Goal: Information Seeking & Learning: Learn about a topic

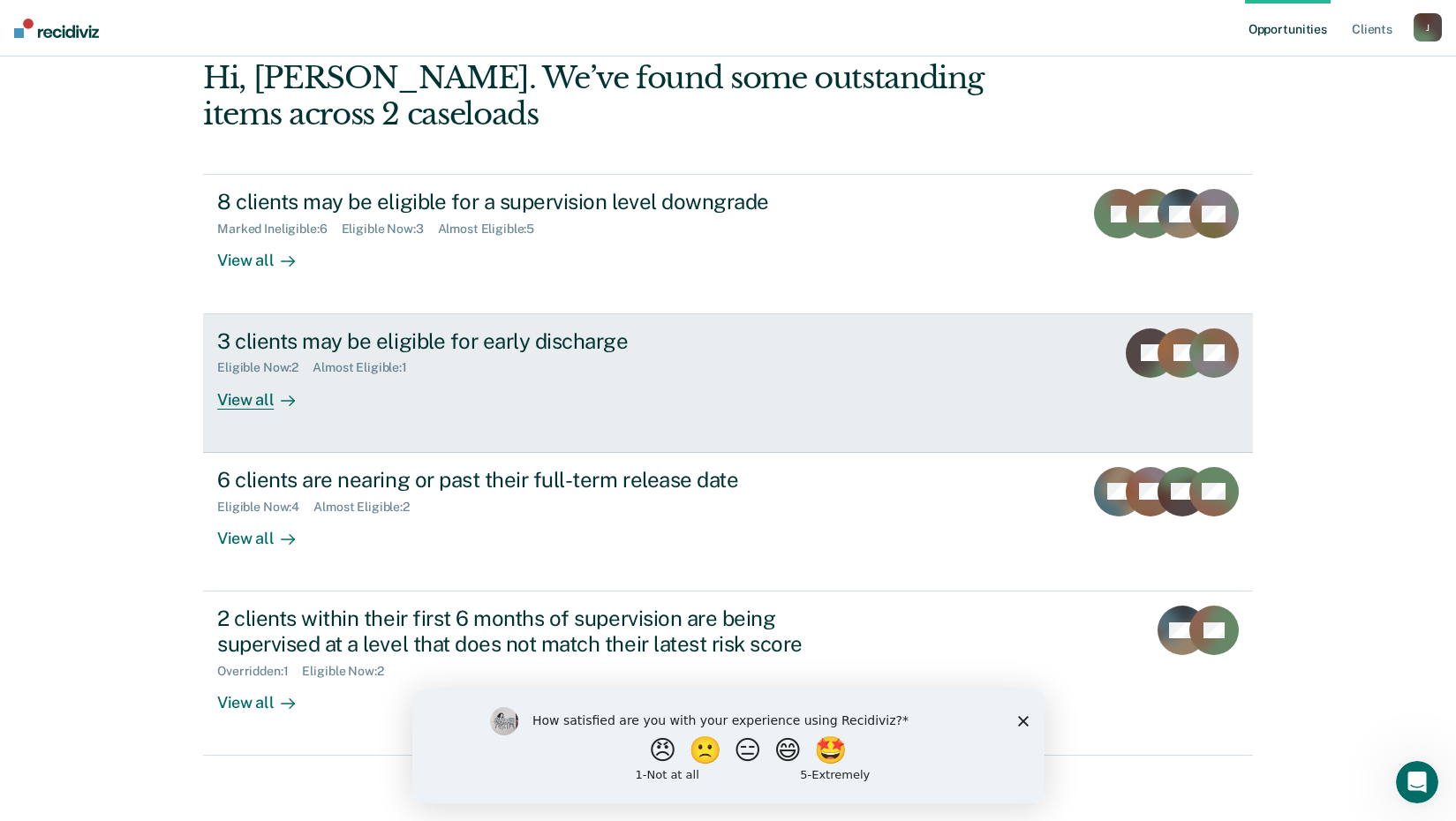
scroll to position [177, 0]
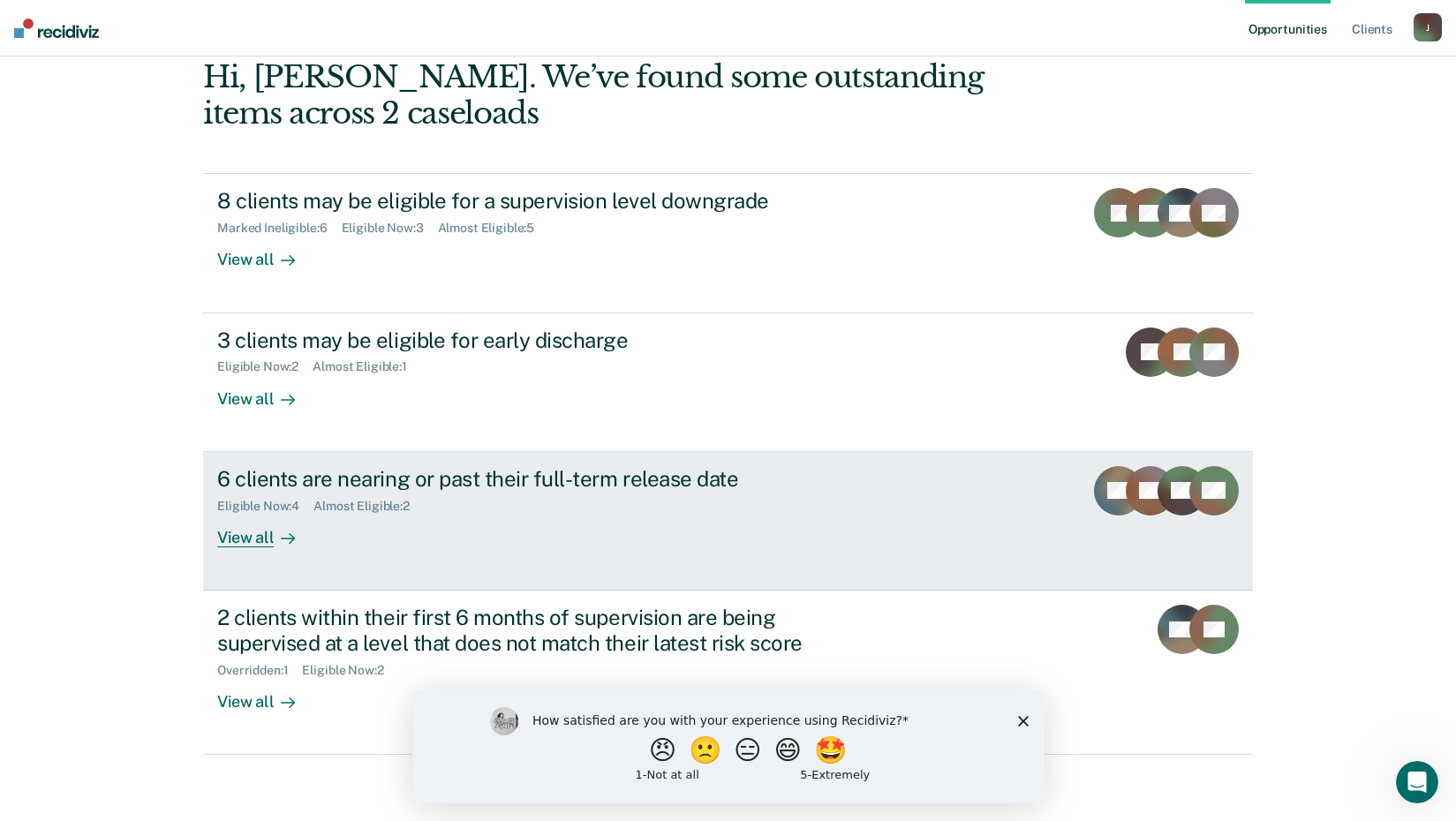
click at [230, 536] on div "View all" at bounding box center [267, 531] width 99 height 34
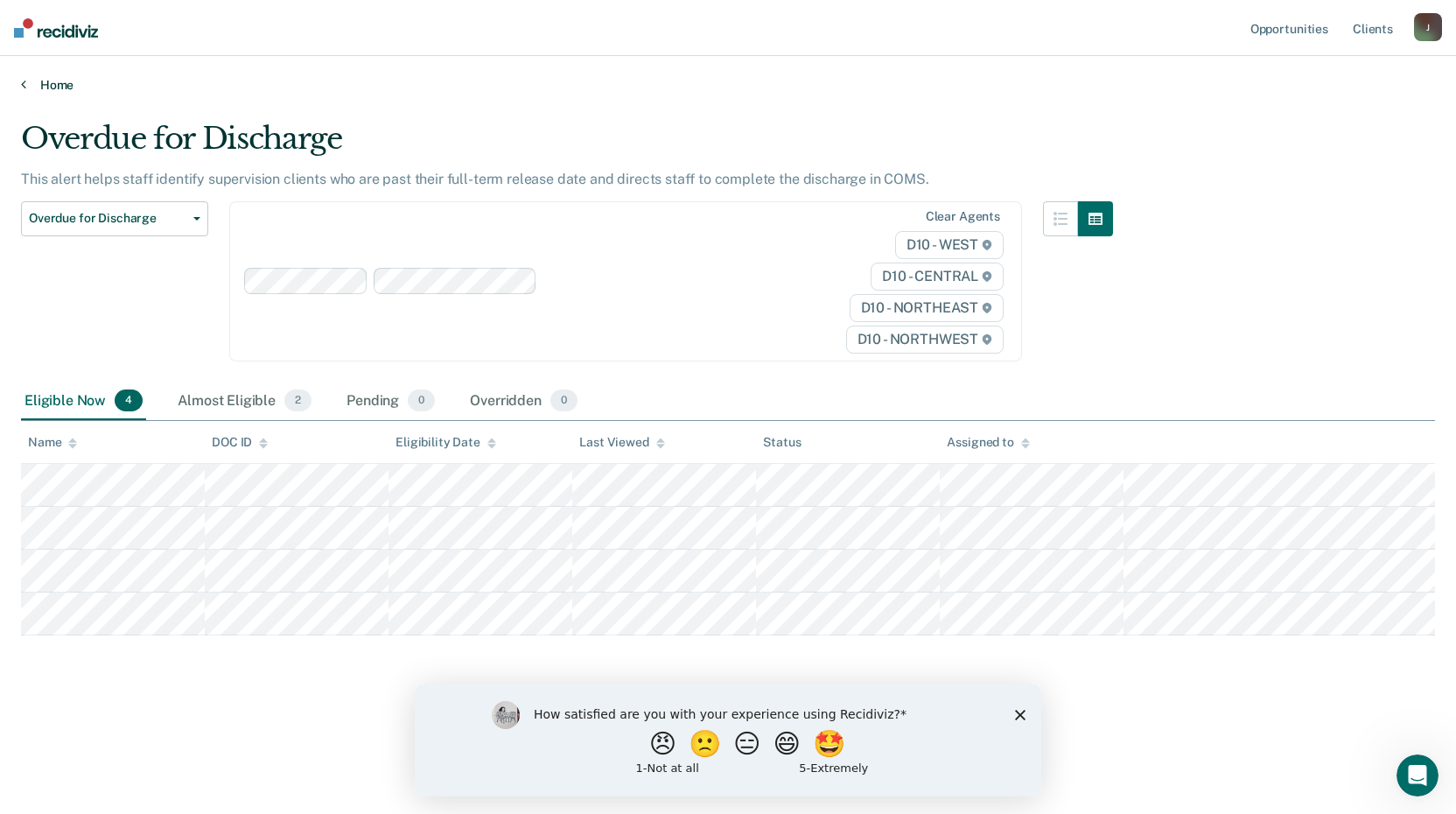
click at [26, 88] on link "Home" at bounding box center [727, 85] width 1414 height 16
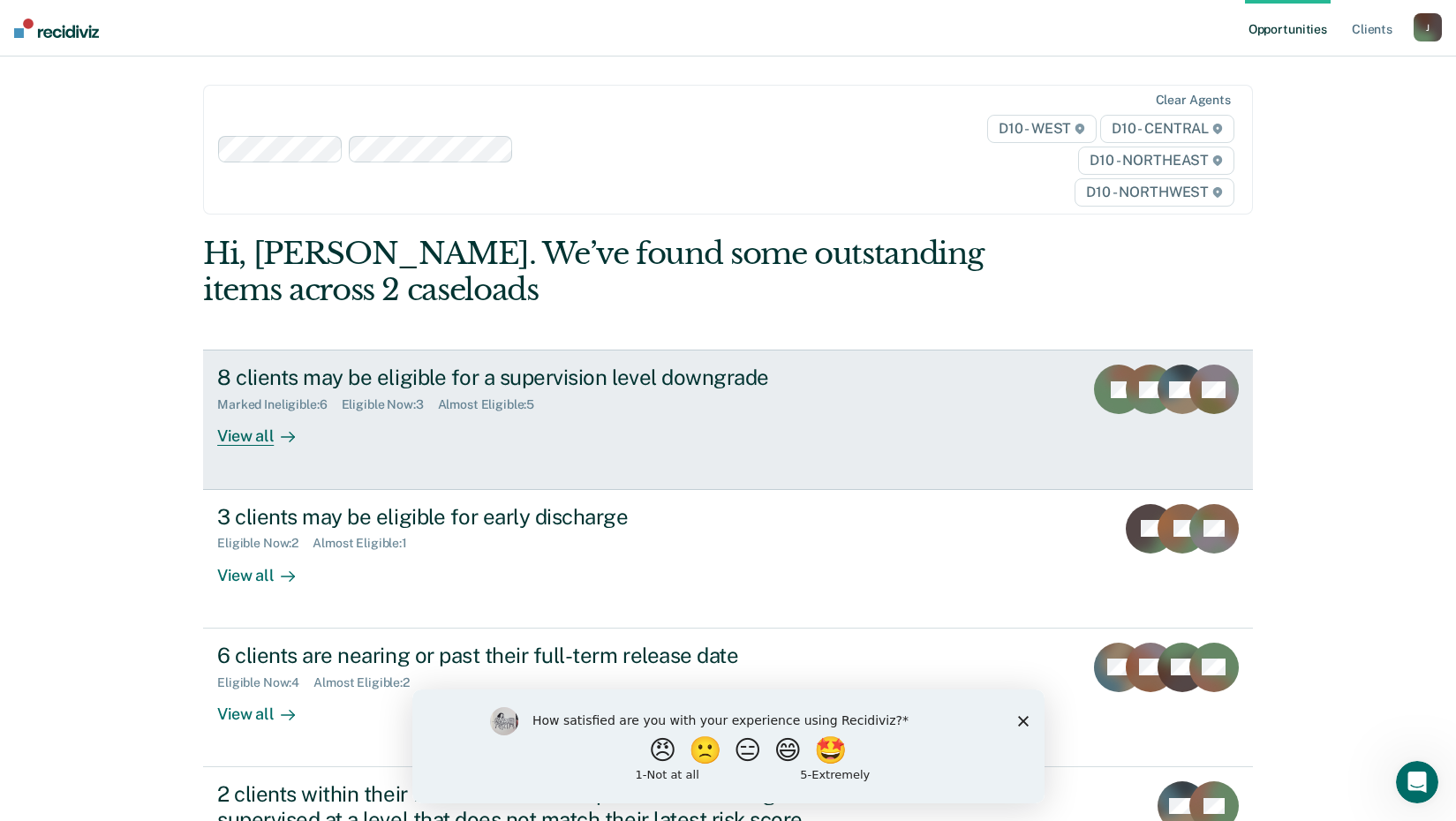
click at [235, 440] on div "View all" at bounding box center [267, 429] width 99 height 34
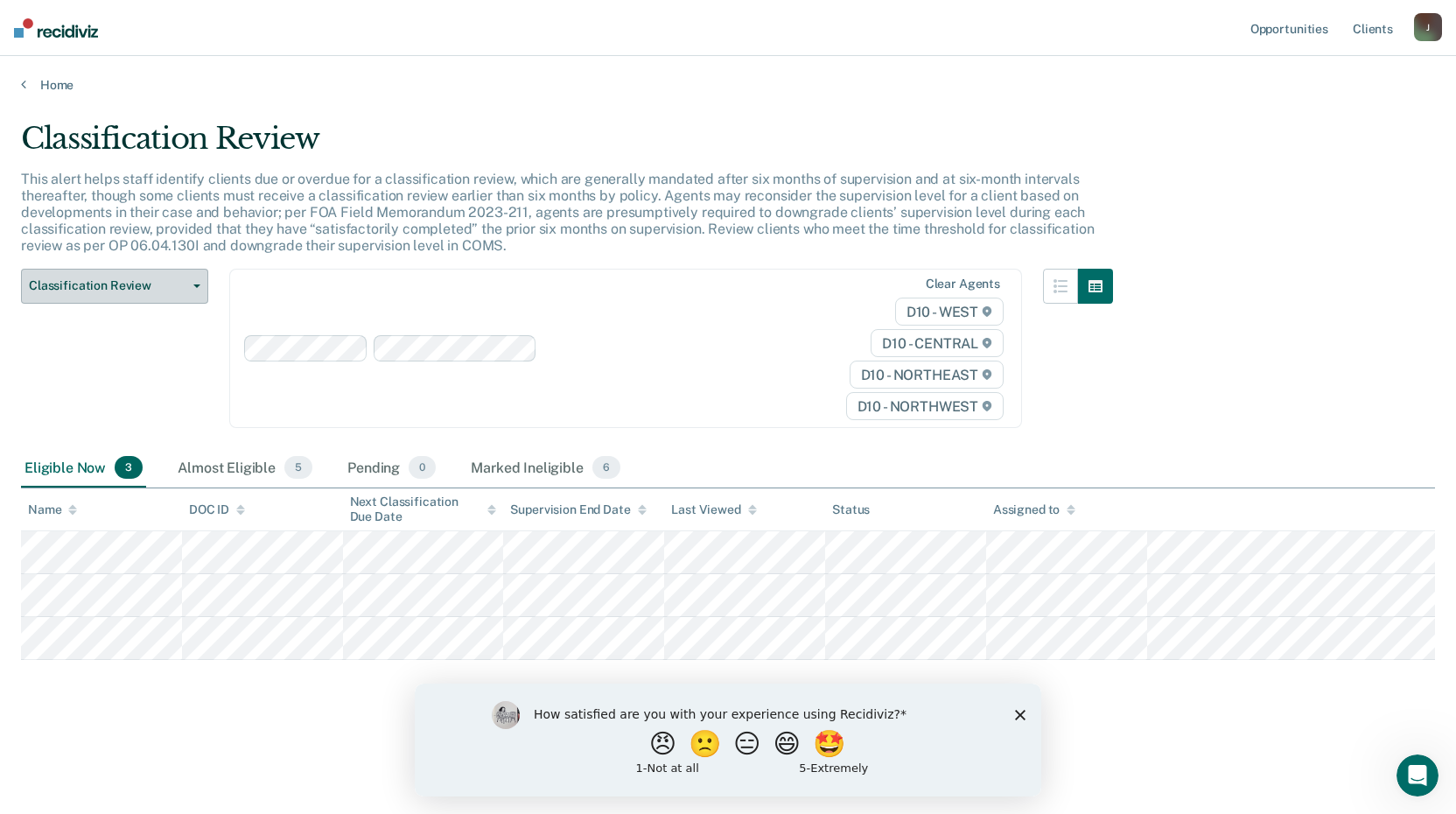
click at [193, 284] on span "button" at bounding box center [193, 286] width 14 height 4
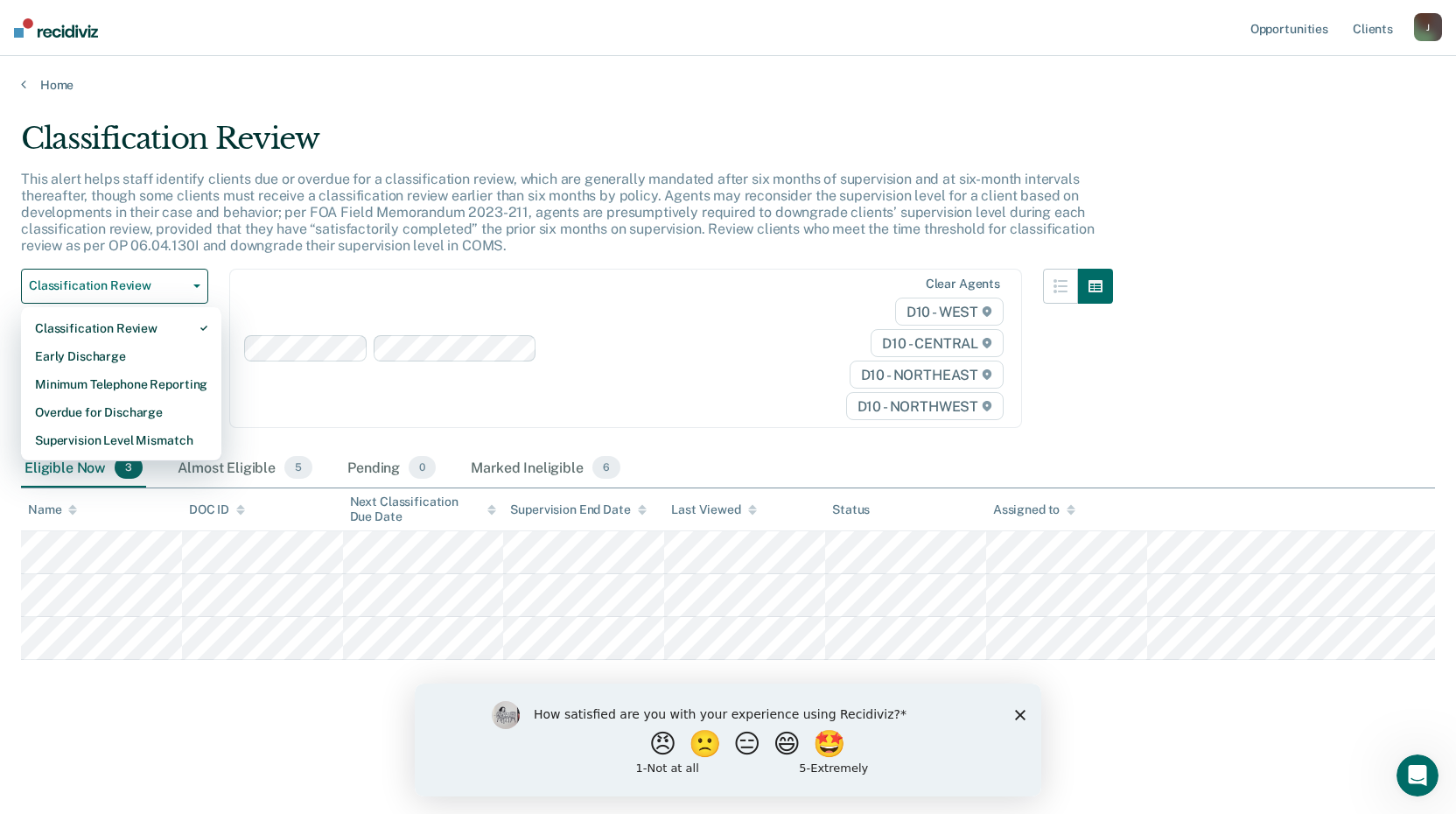
click at [1193, 421] on div "Classification Review This alert helps staff identify clients due or overdue fo…" at bounding box center [727, 401] width 1414 height 562
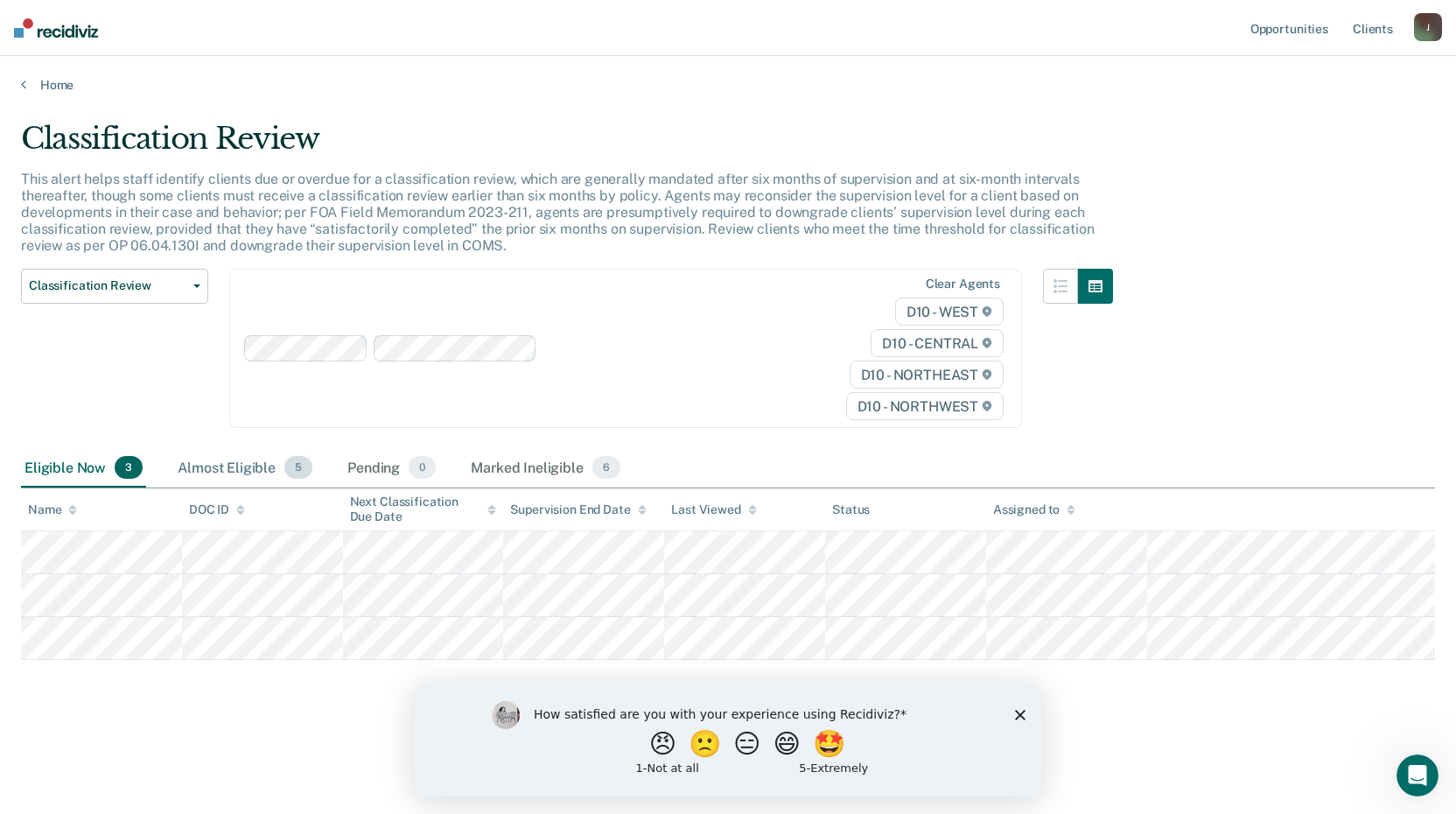
click at [297, 470] on span "5" at bounding box center [298, 468] width 28 height 23
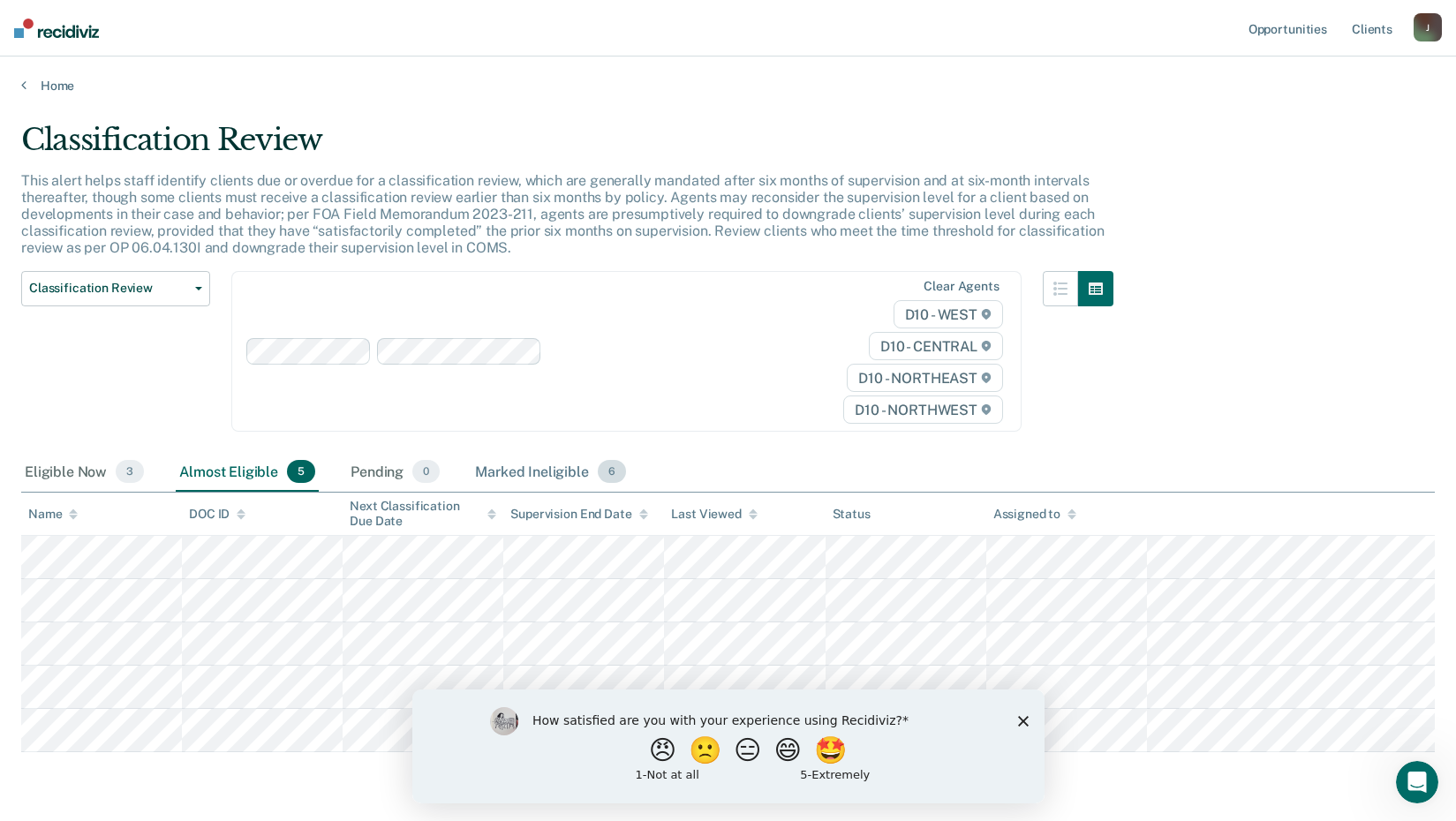
click at [615, 475] on span "6" at bounding box center [612, 472] width 28 height 23
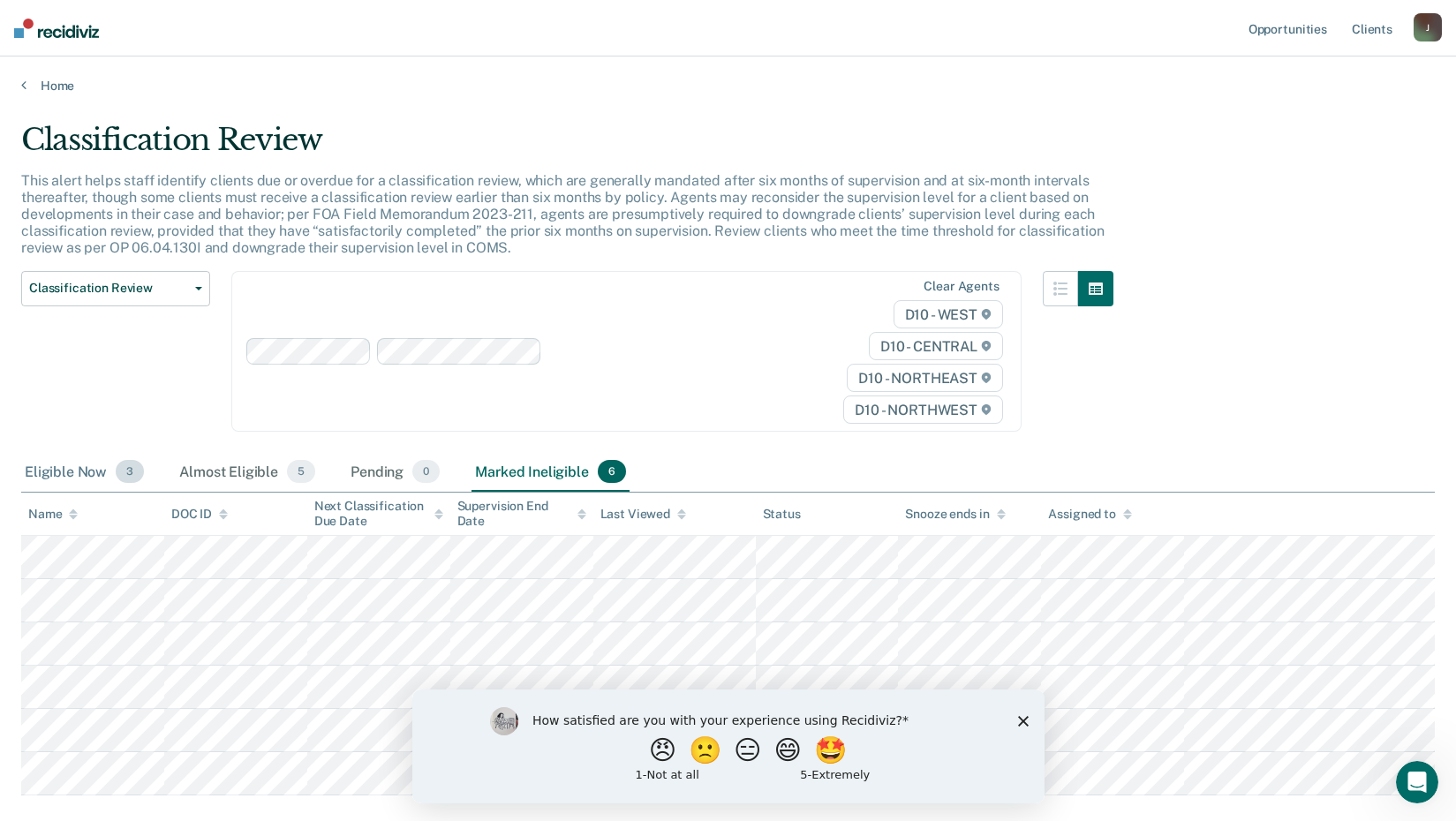
click at [129, 478] on span "3" at bounding box center [130, 472] width 28 height 23
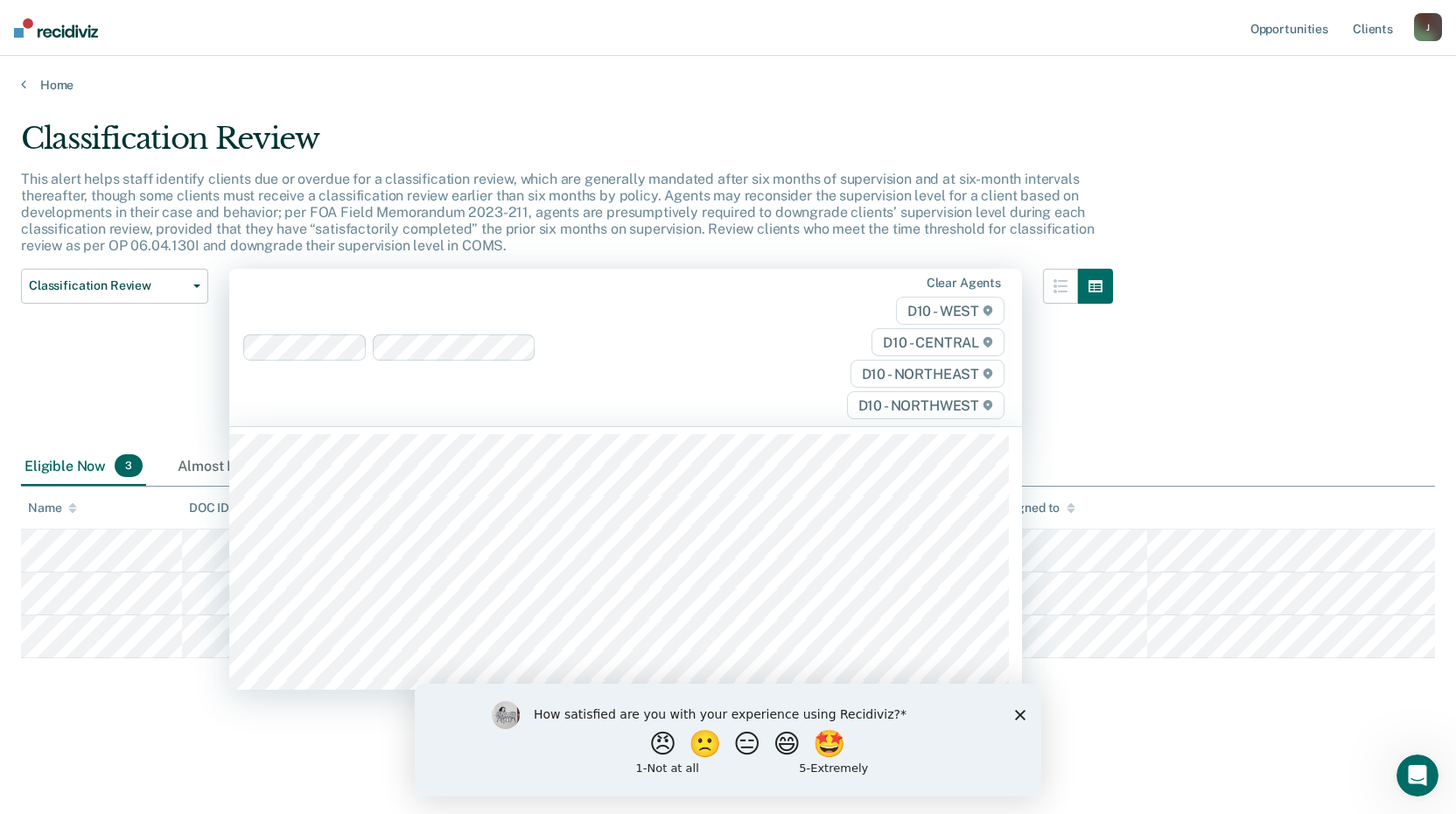
click at [596, 366] on div "Clear agents D10 - WEST D10 - CENTRAL D10 - NORTHEAST D10 - NORTHWEST" at bounding box center [625, 348] width 793 height 158
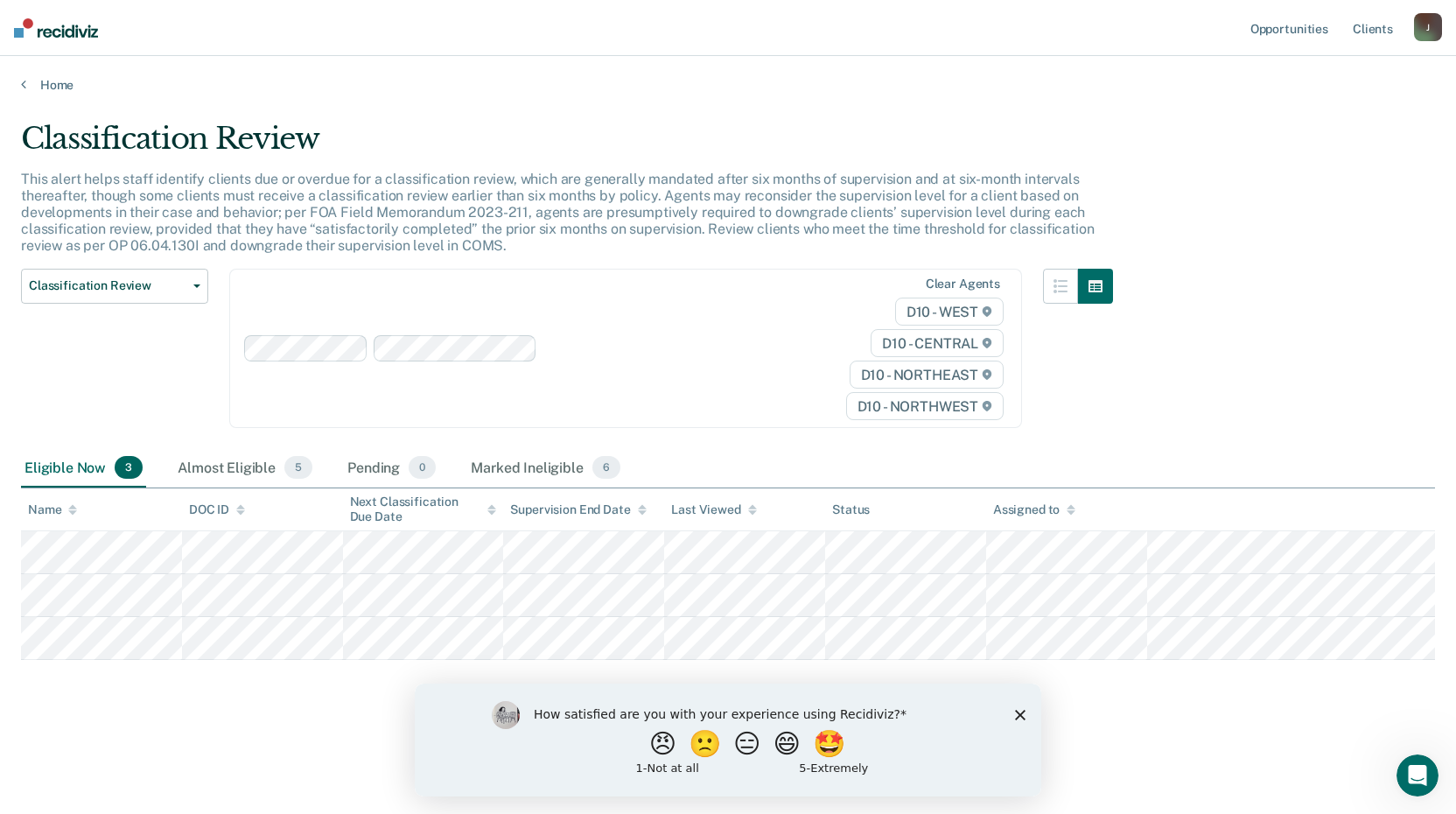
click at [1282, 321] on div "Classification Review This alert helps staff identify clients due or overdue fo…" at bounding box center [727, 401] width 1414 height 562
click at [25, 79] on icon at bounding box center [24, 84] width 6 height 14
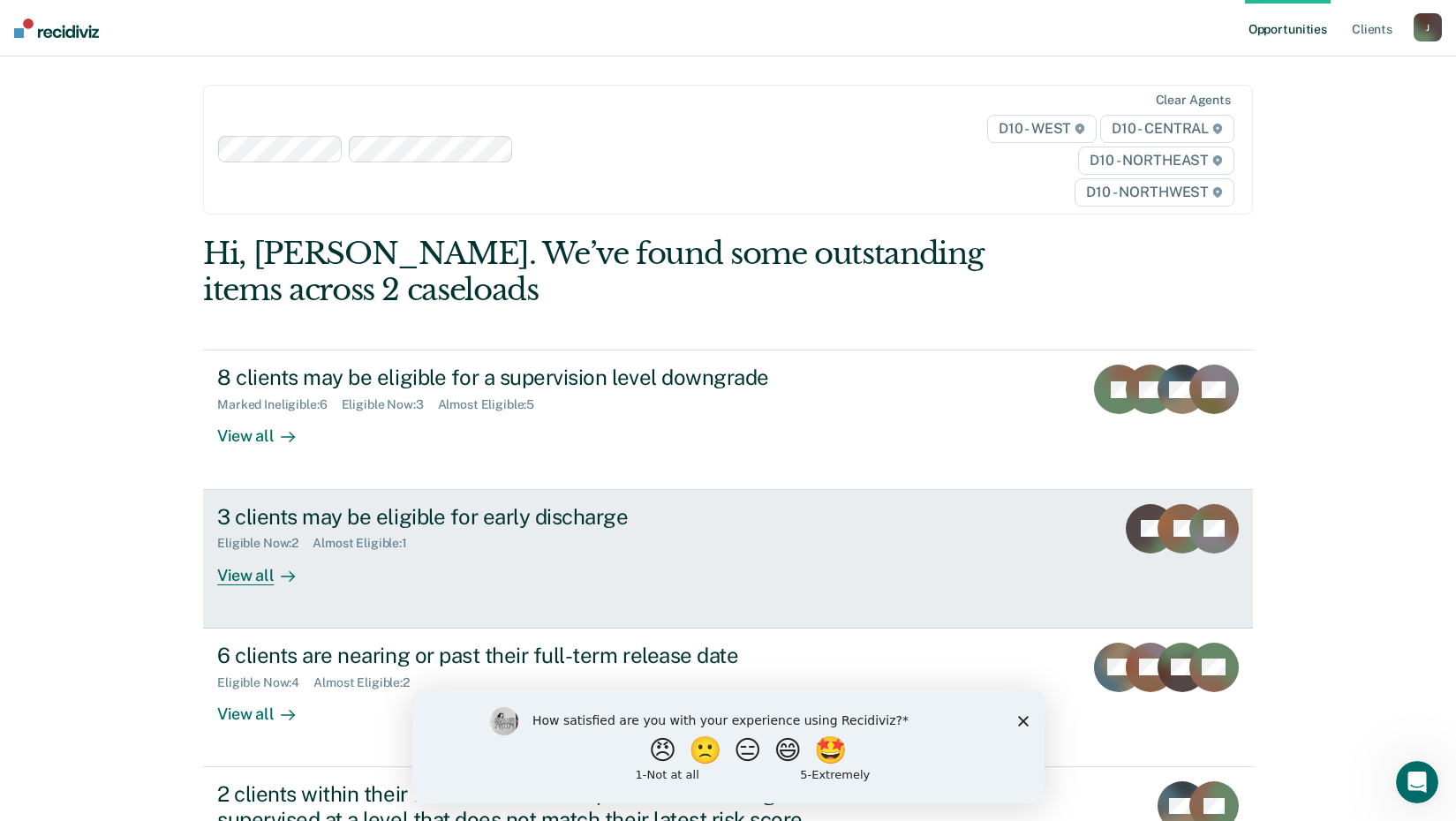
click at [235, 578] on div "View all" at bounding box center [267, 569] width 99 height 34
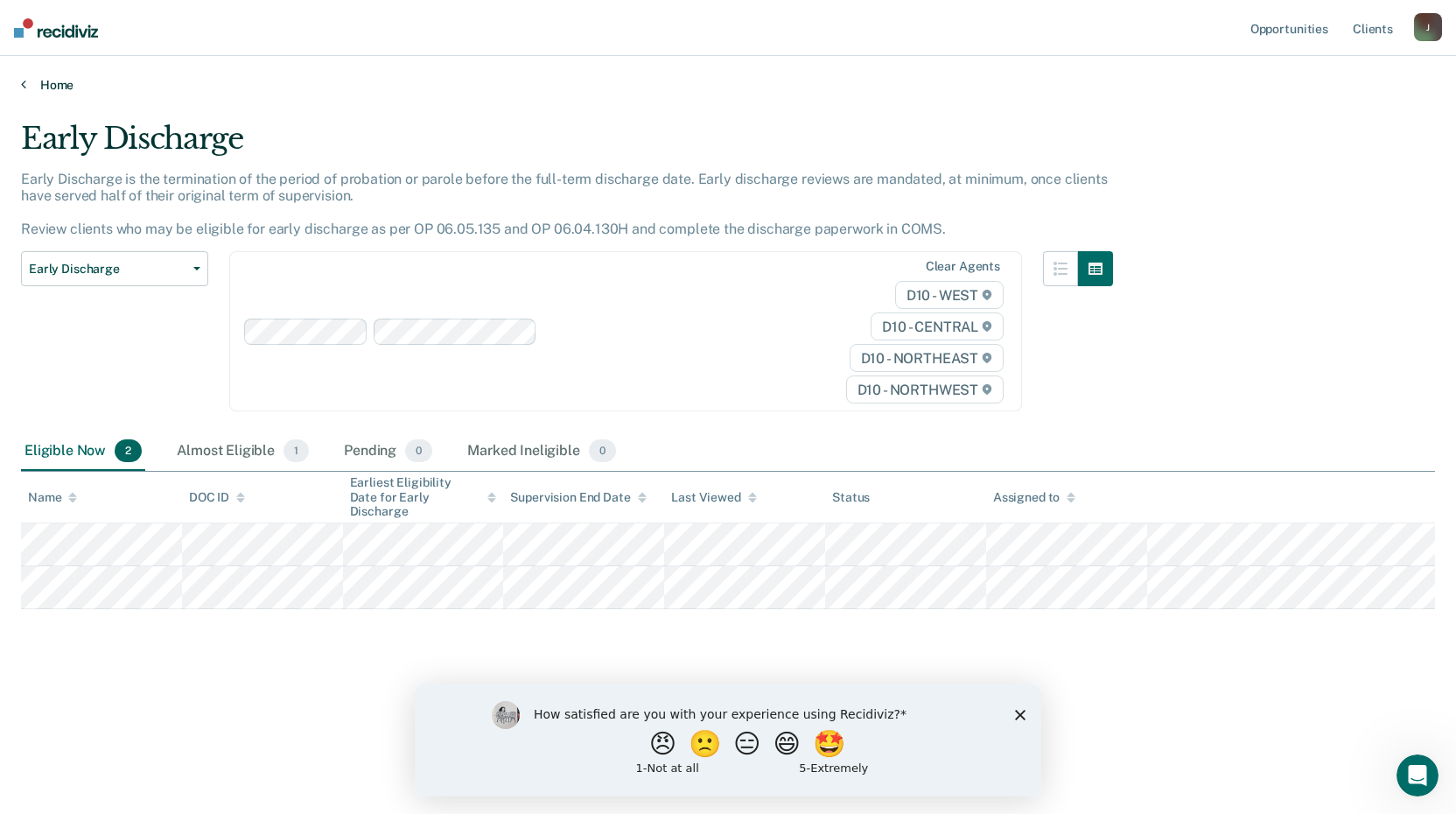
click at [24, 85] on icon at bounding box center [24, 84] width 6 height 14
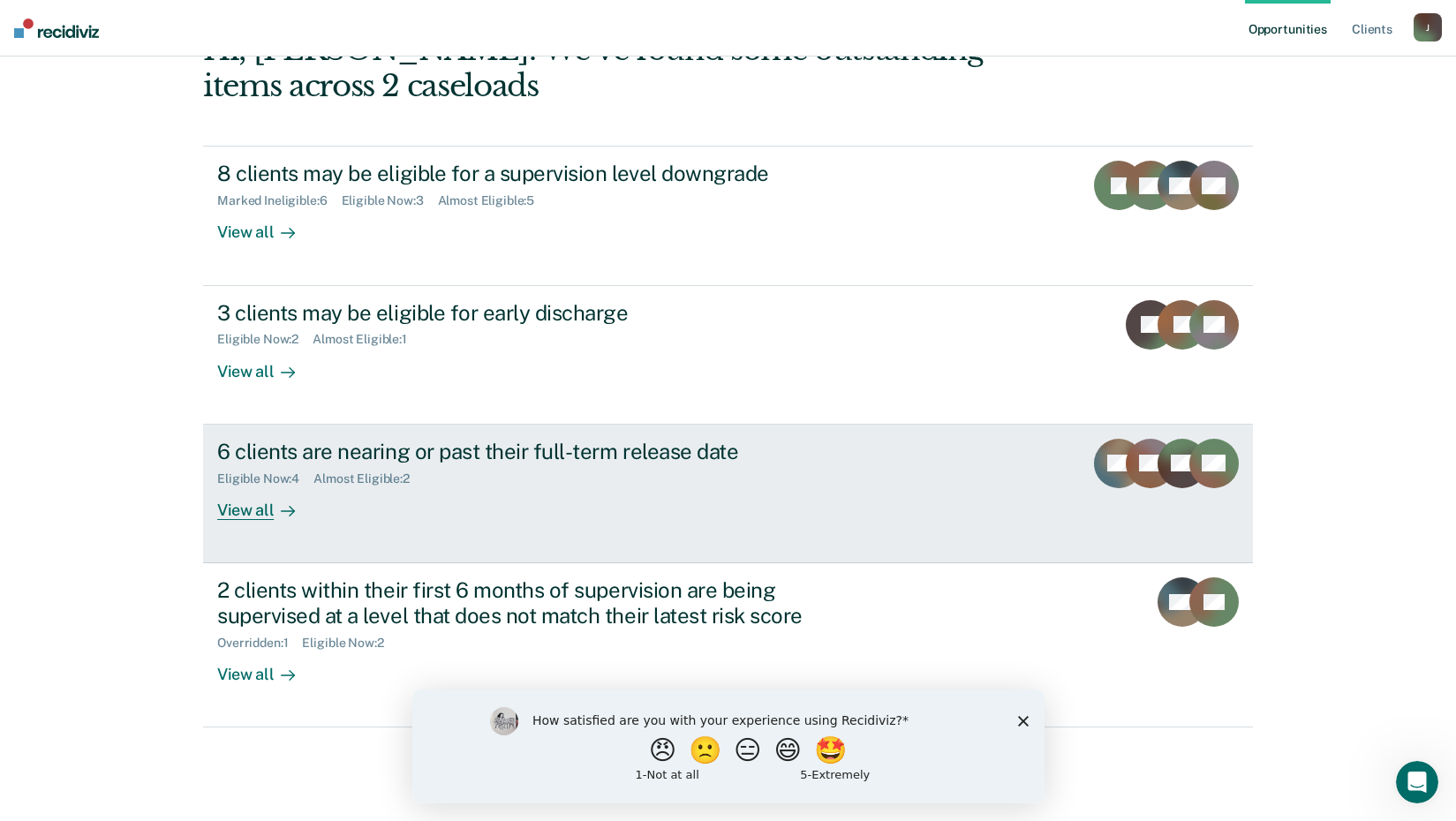
scroll to position [219, 0]
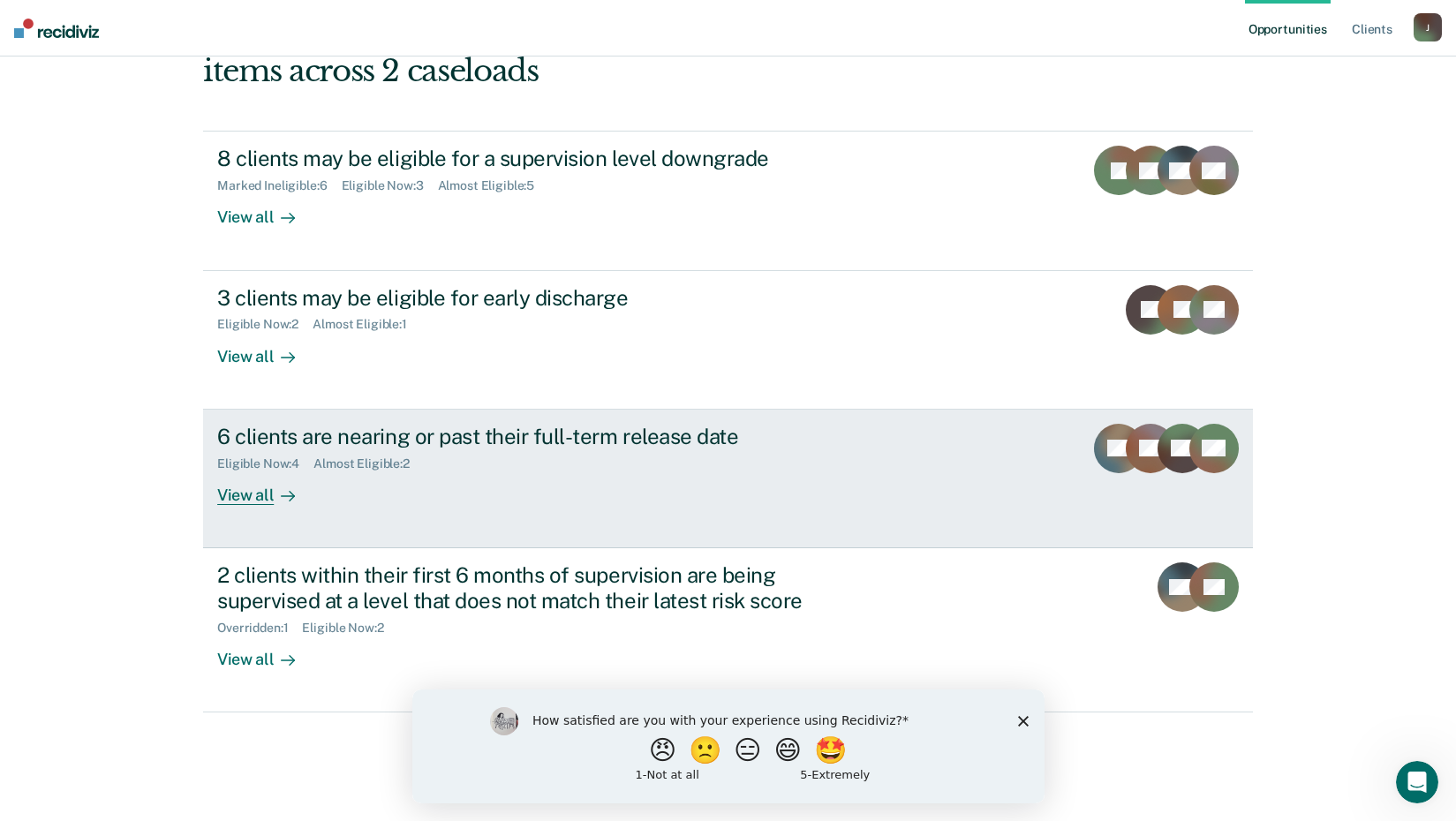
click at [249, 495] on div "View all" at bounding box center [267, 488] width 99 height 34
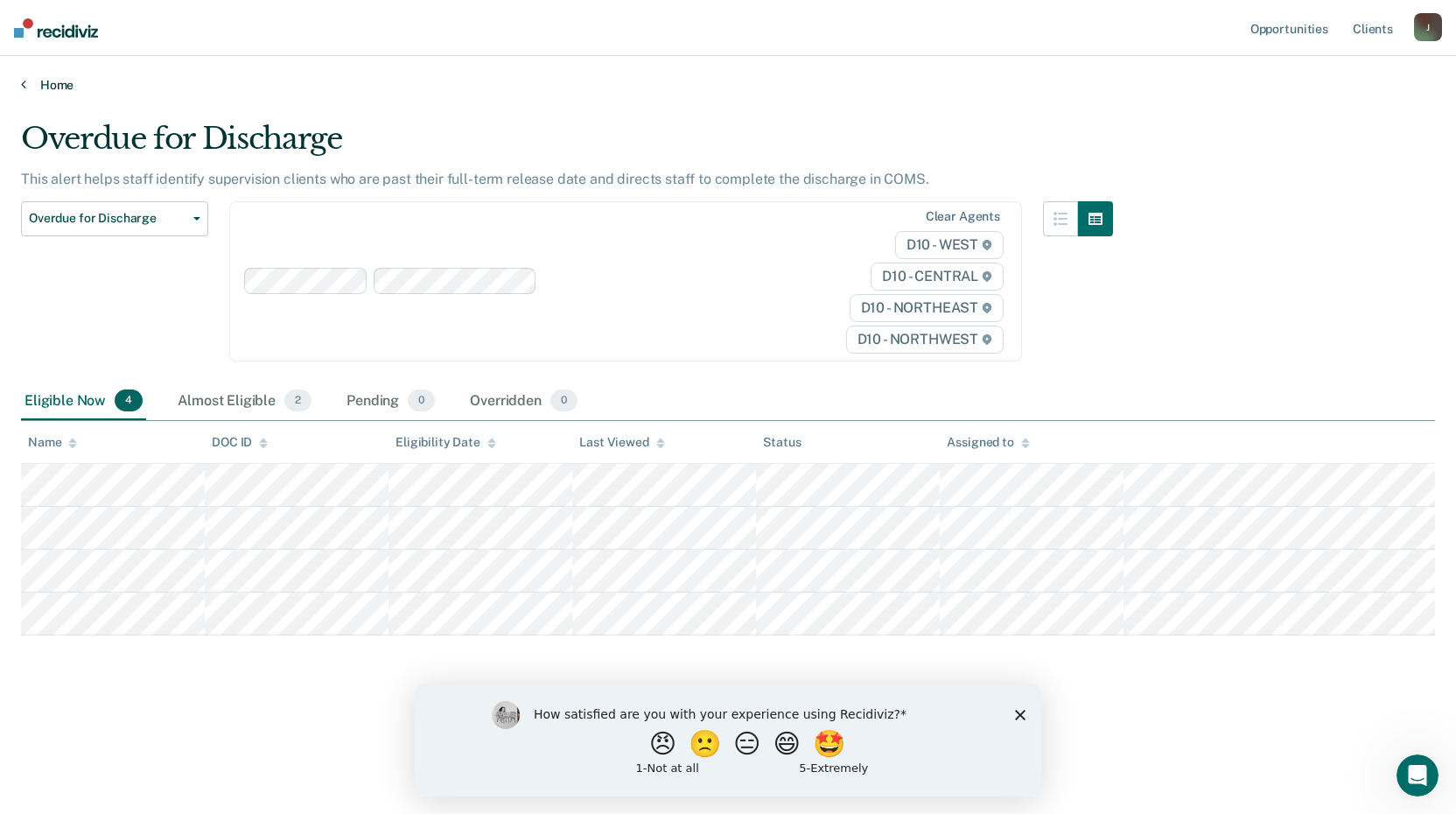
click at [26, 88] on link "Home" at bounding box center [727, 85] width 1414 height 16
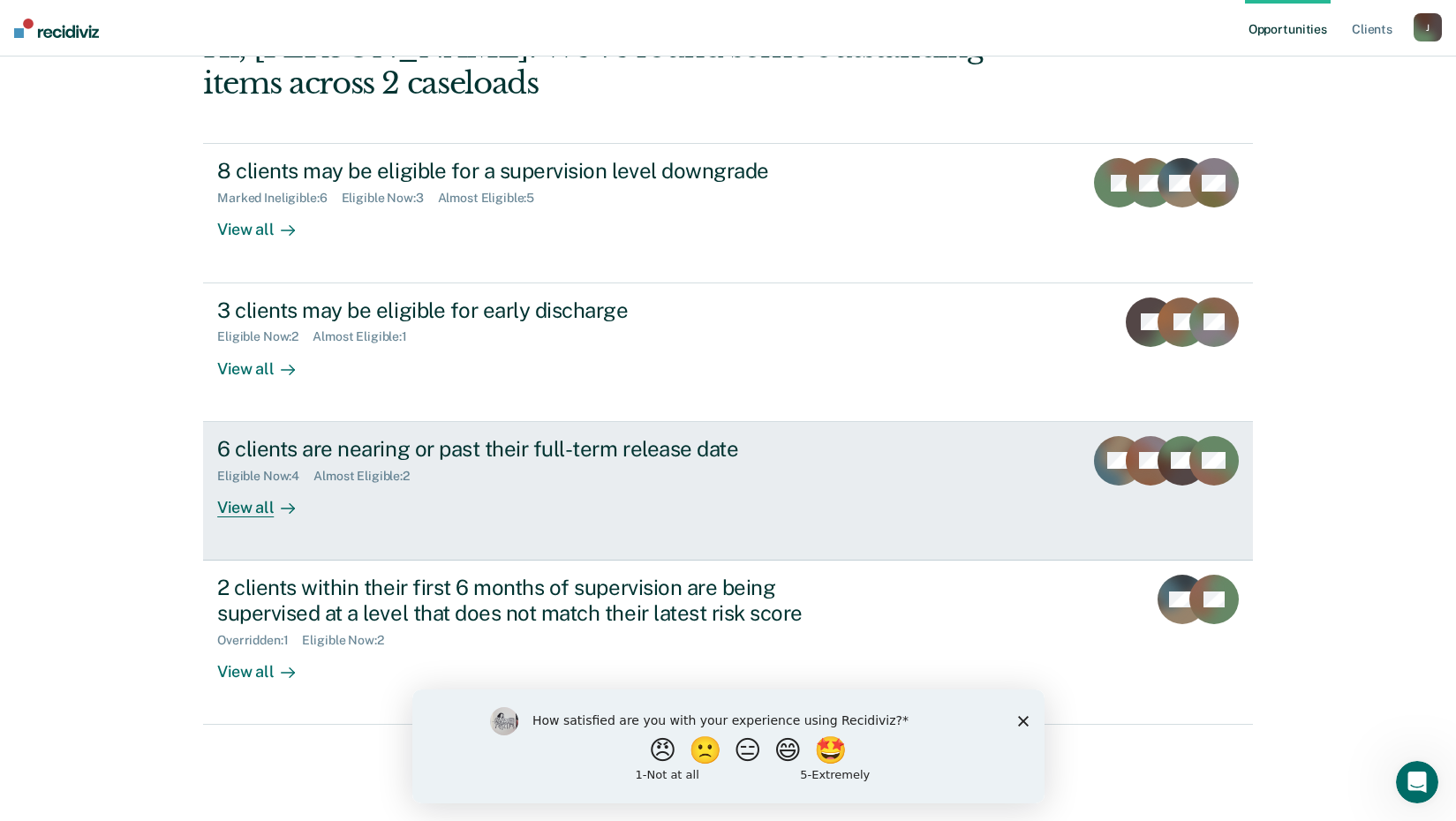
scroll to position [219, 0]
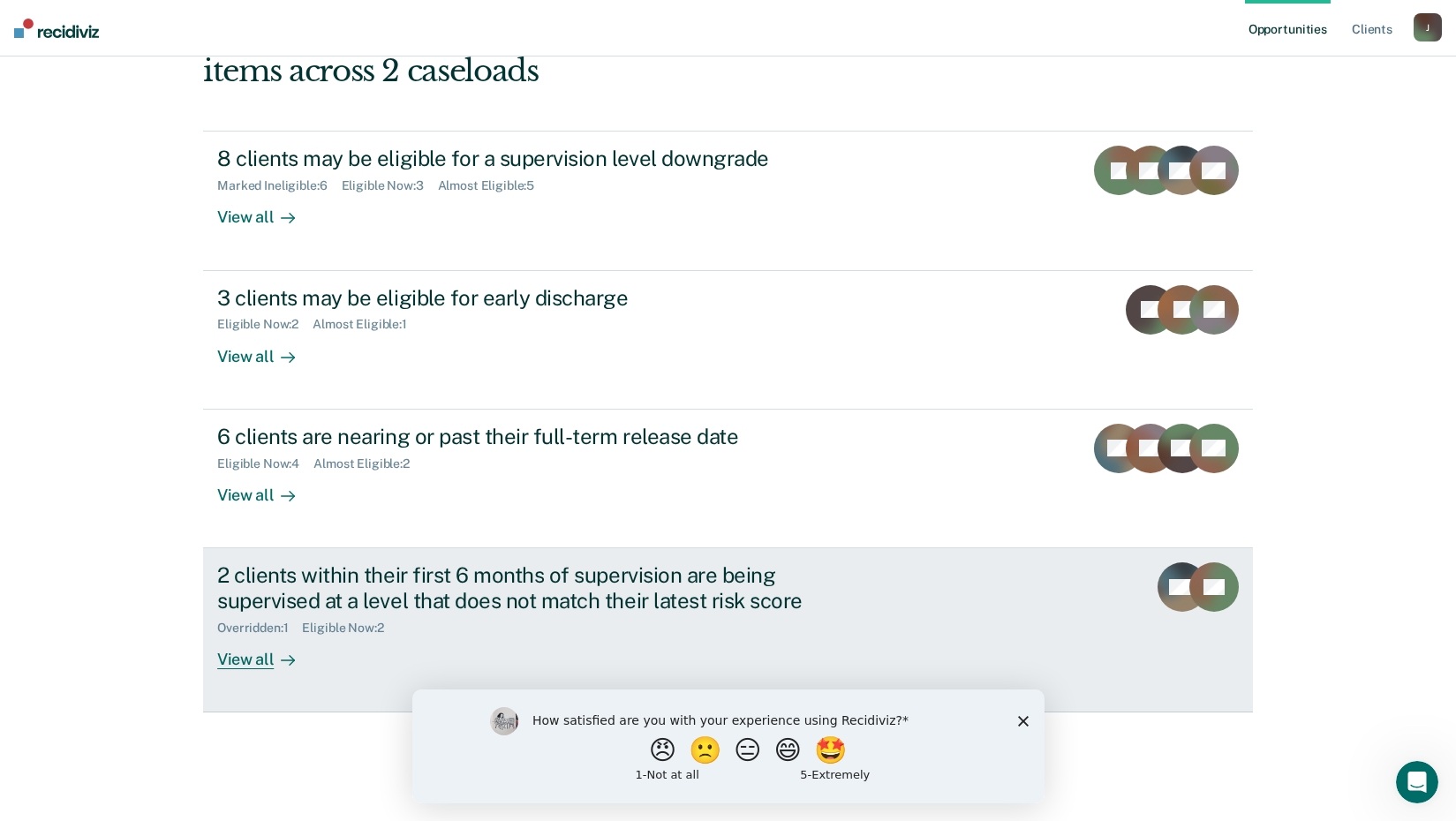
click at [225, 654] on div "View all" at bounding box center [267, 652] width 99 height 34
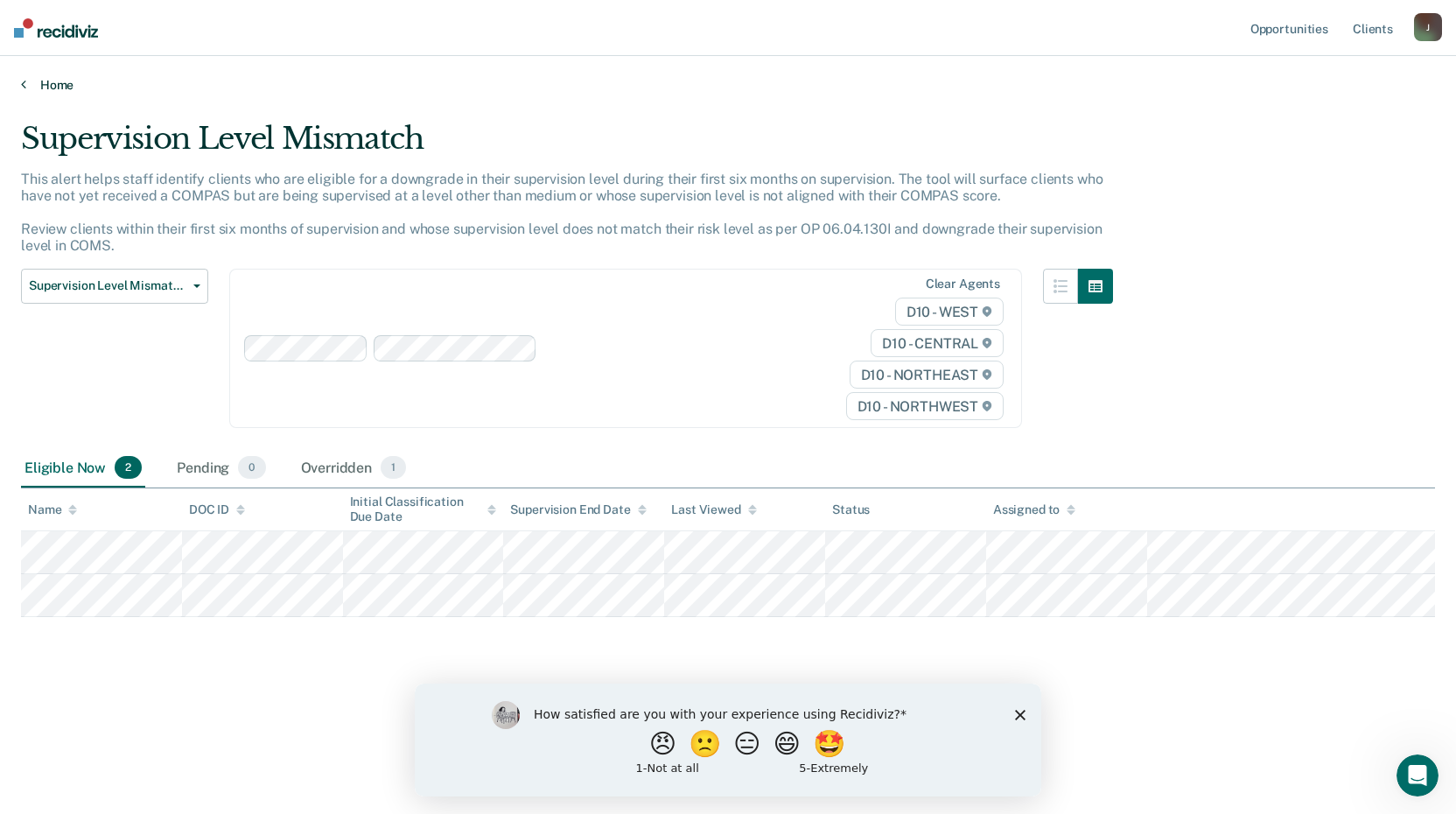
click at [31, 80] on link "Home" at bounding box center [727, 85] width 1414 height 16
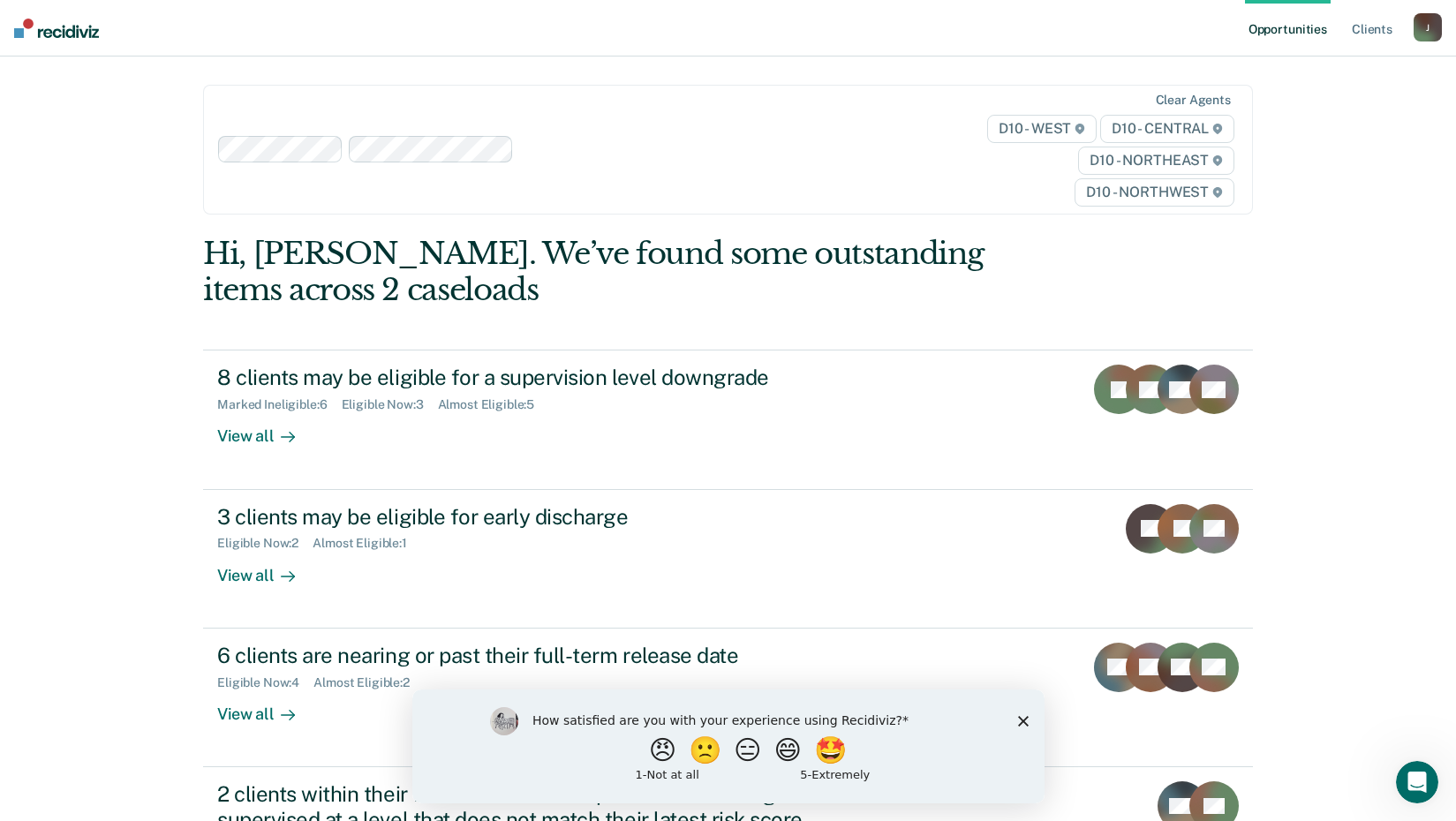
click at [1313, 35] on link "Opportunities" at bounding box center [1288, 28] width 85 height 57
click at [1307, 28] on link "Opportunities" at bounding box center [1288, 28] width 85 height 57
click at [1369, 32] on link "Client s" at bounding box center [1372, 28] width 47 height 57
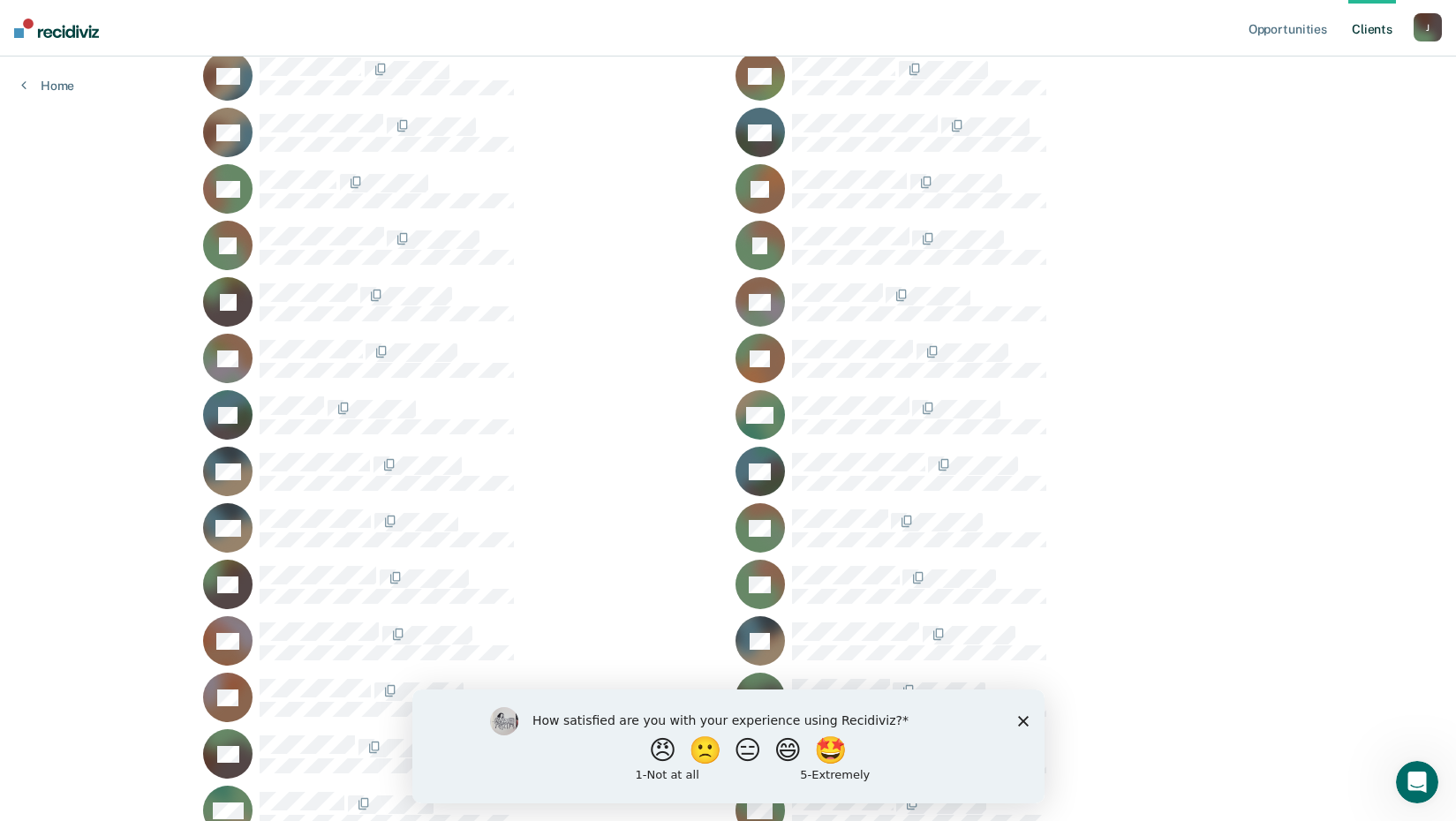
scroll to position [432, 0]
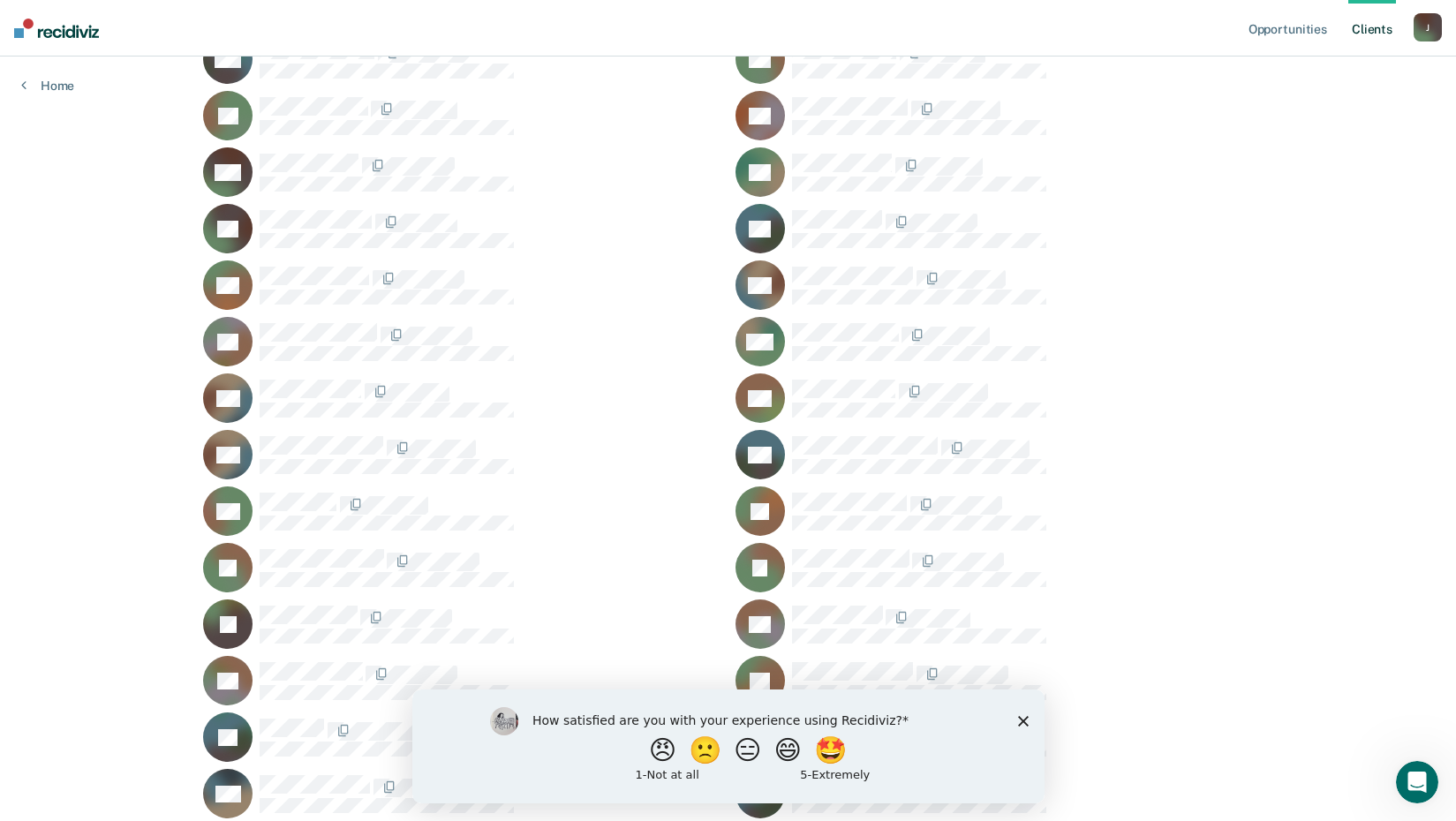
drag, startPoint x: 1131, startPoint y: 319, endPoint x: 1094, endPoint y: 293, distance: 45.2
click at [1094, 293] on div at bounding box center [1023, 285] width 461 height 37
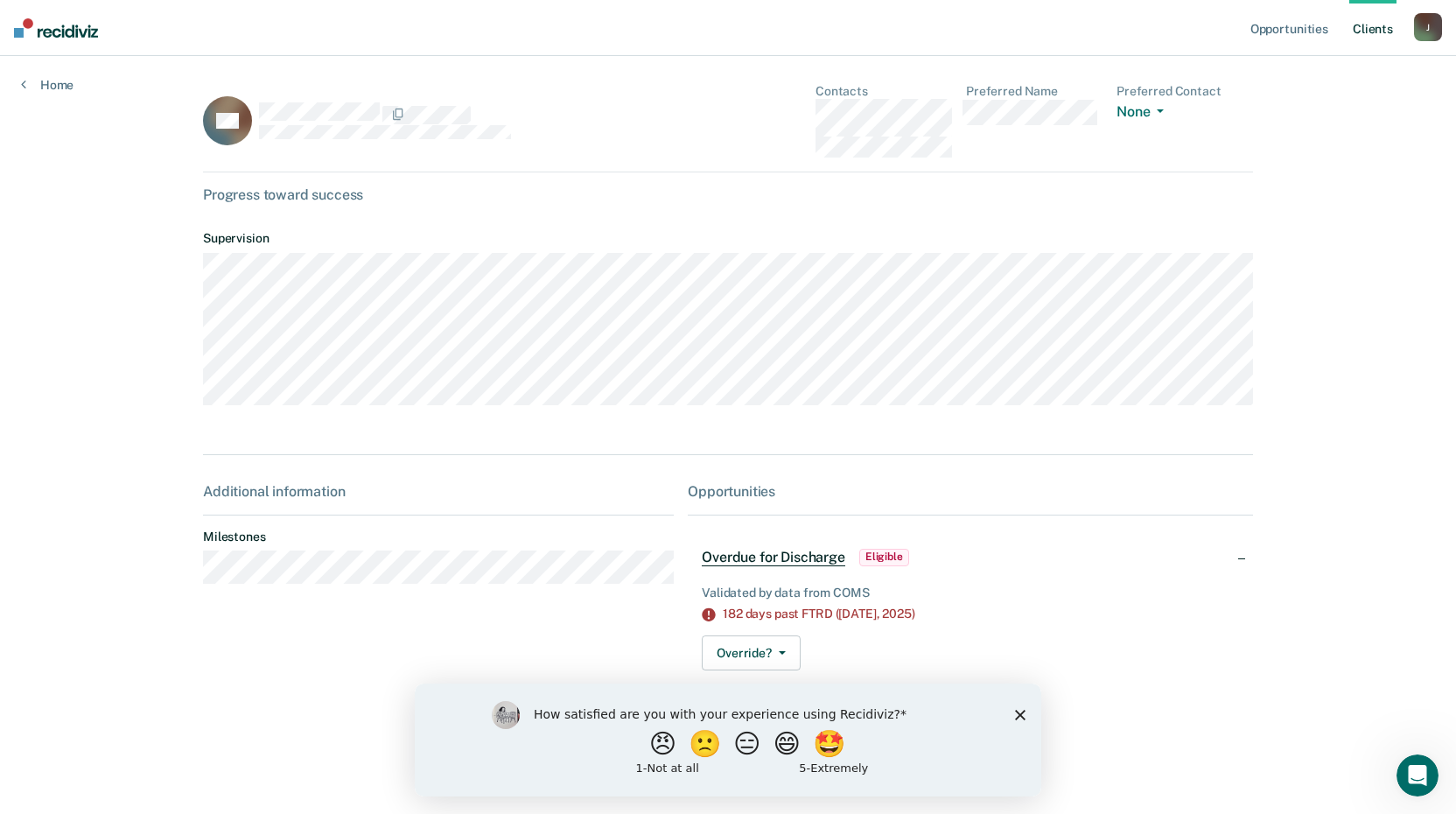
click at [1377, 32] on link "Client s" at bounding box center [1373, 28] width 47 height 56
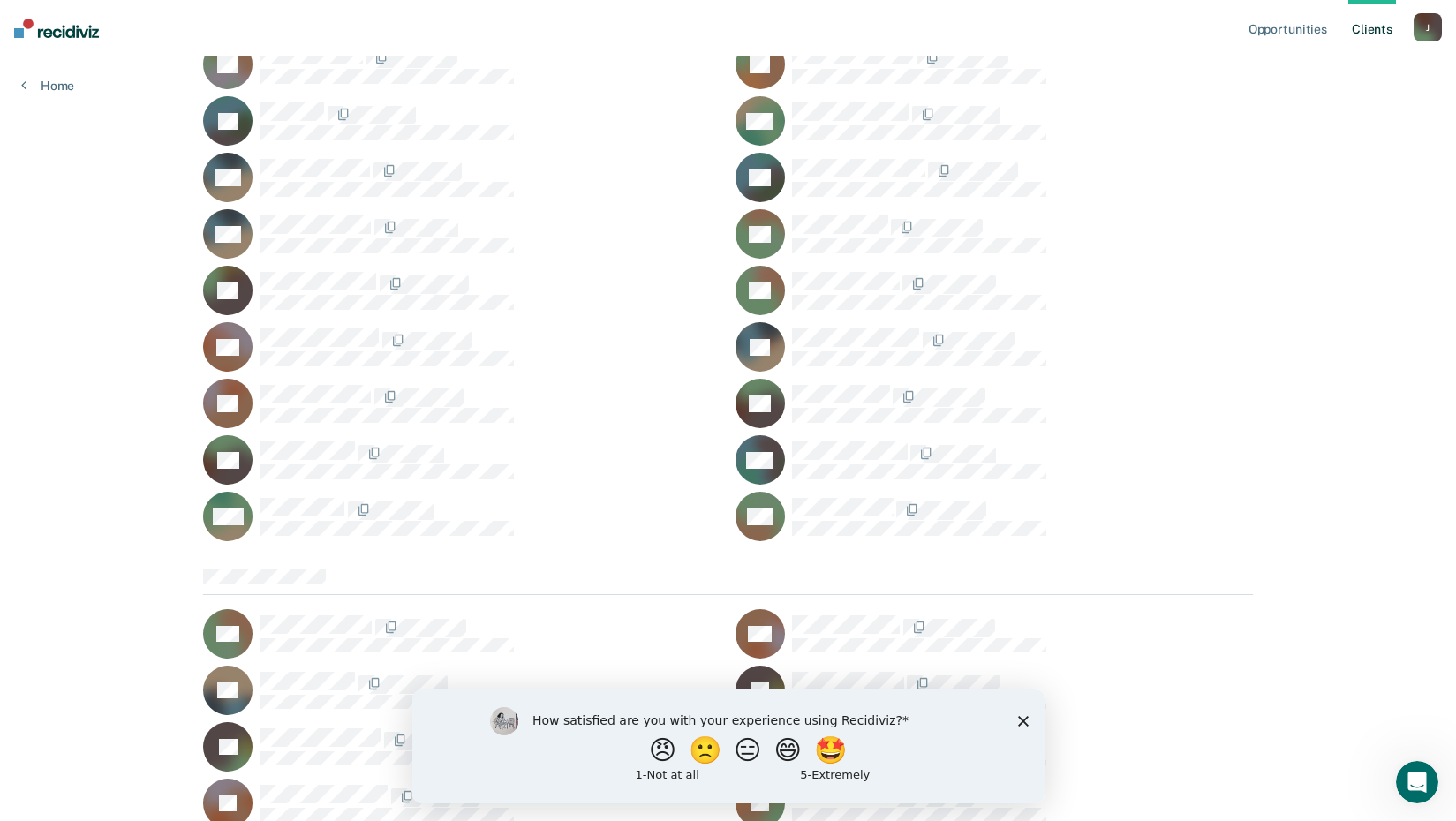
scroll to position [1166, 0]
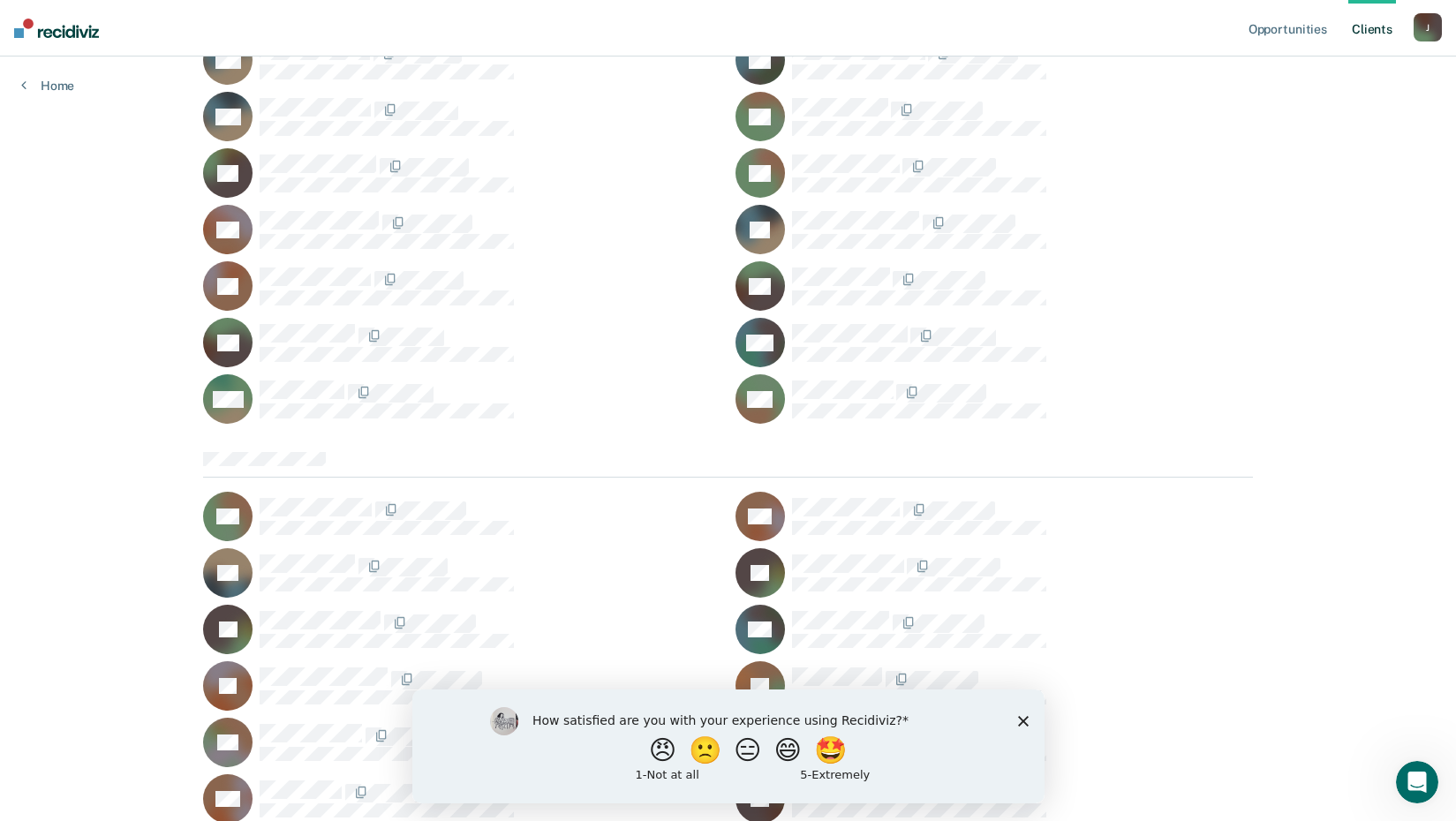
click at [1017, 721] on icon "Close survey" at bounding box center [1022, 720] width 10 height 10
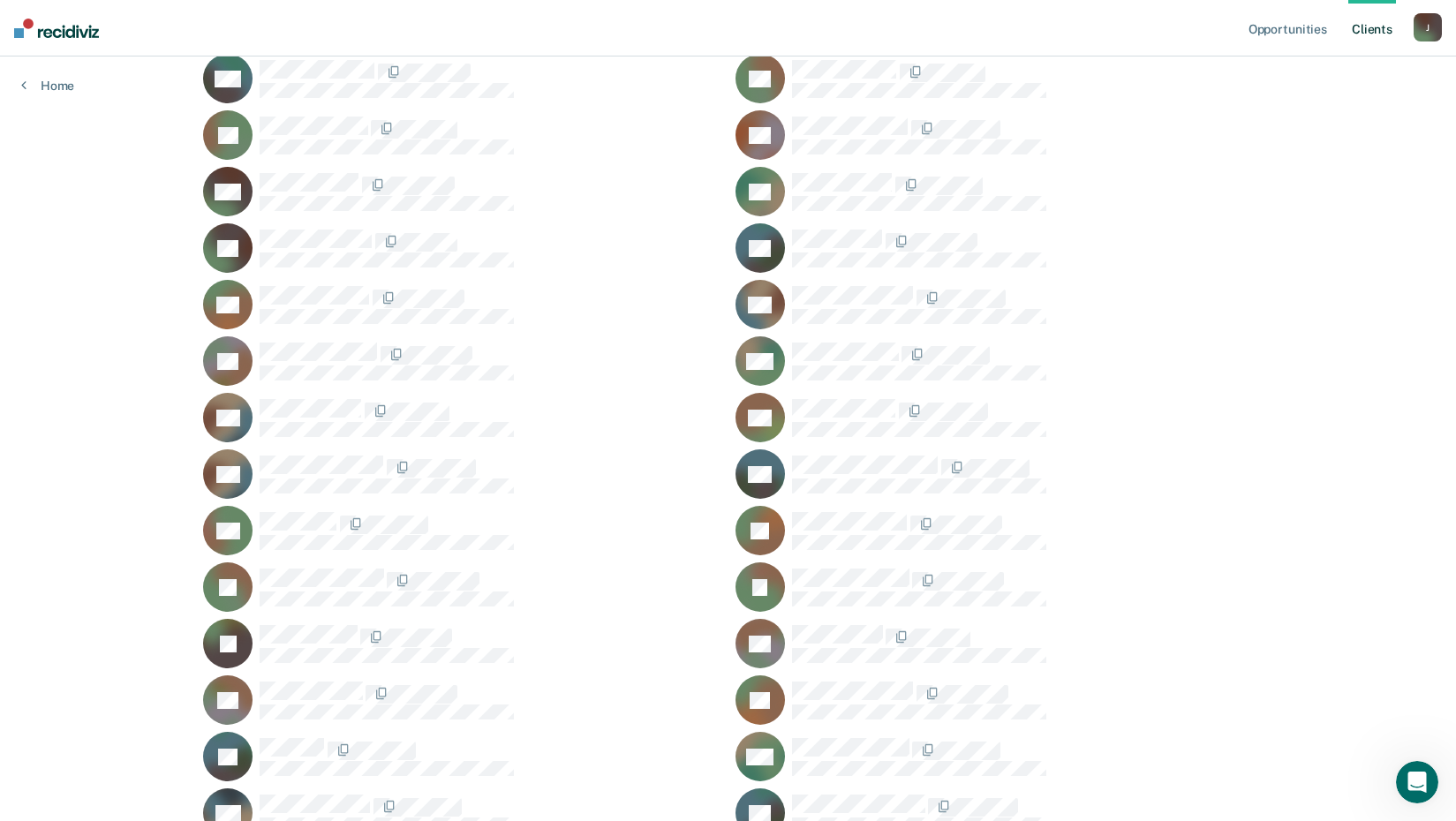
scroll to position [0, 0]
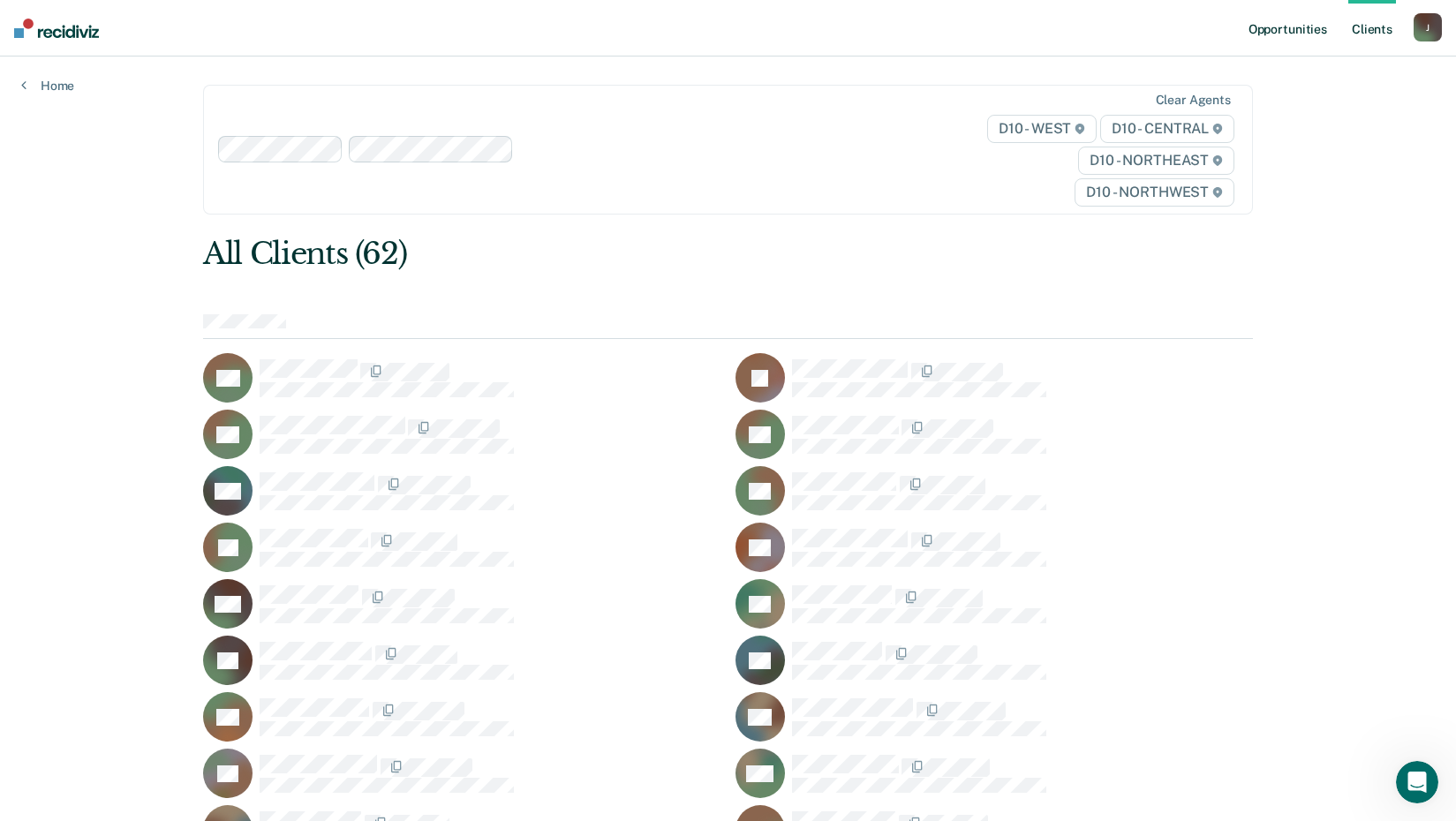
click at [1274, 27] on link "Opportunities" at bounding box center [1288, 28] width 85 height 57
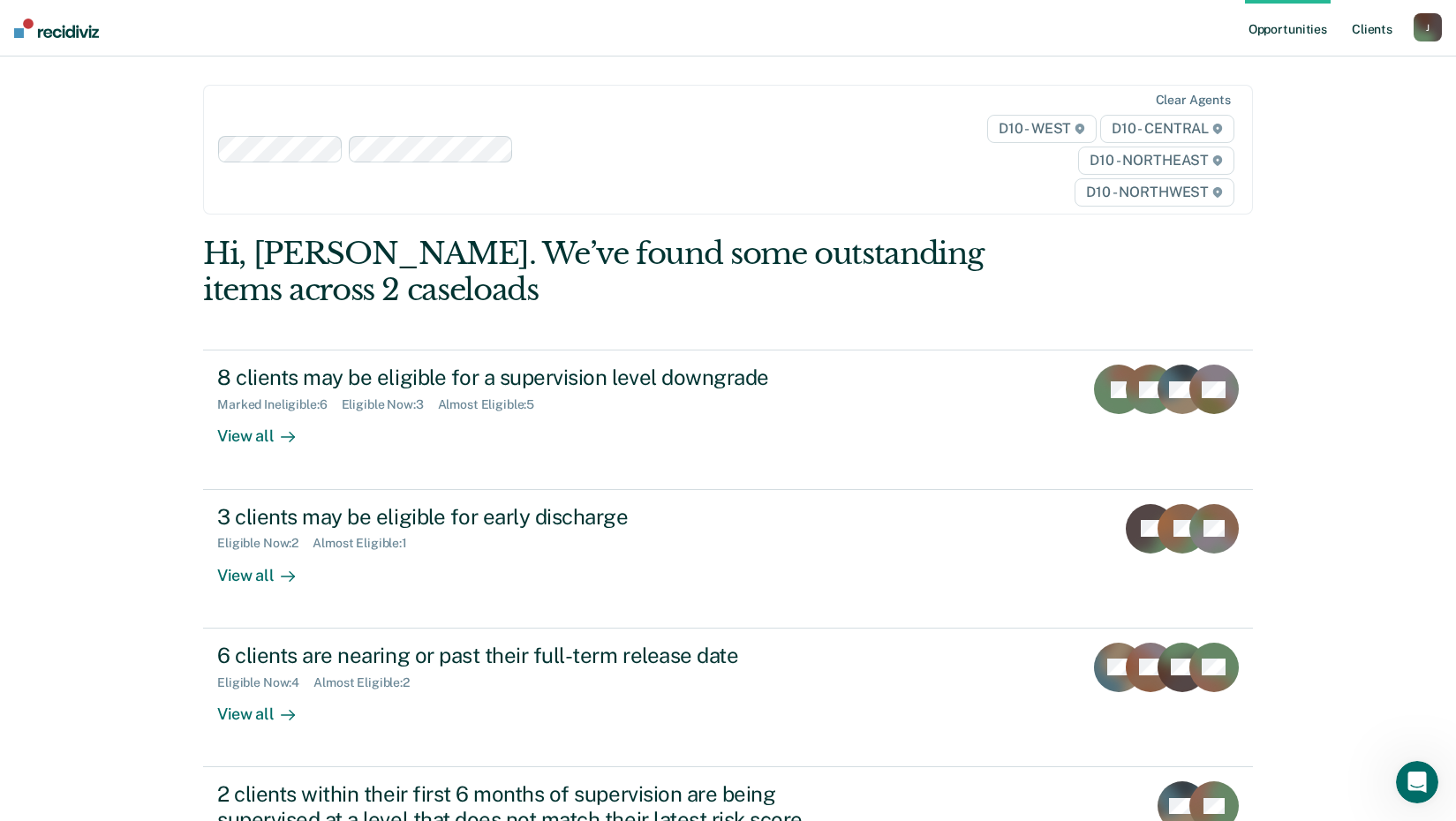
click at [1361, 31] on link "Client s" at bounding box center [1372, 28] width 47 height 57
